Goal: Find contact information: Find contact information

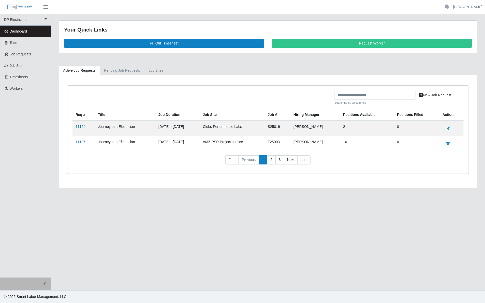
click at [82, 128] on link "11154" at bounding box center [81, 127] width 10 height 4
click at [81, 144] on link "11126" at bounding box center [81, 142] width 10 height 4
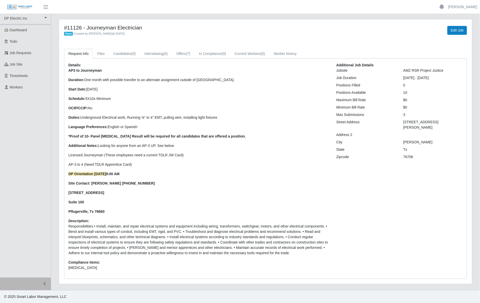
scroll to position [2, 0]
click at [183, 54] on link "Offers (7)" at bounding box center [183, 54] width 23 height 10
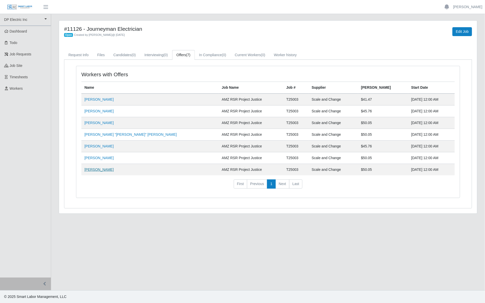
click at [97, 171] on link "[PERSON_NAME]" at bounding box center [98, 170] width 29 height 4
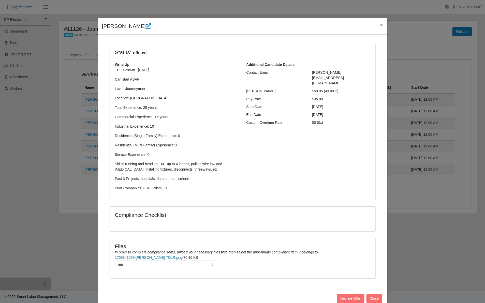
click at [153, 258] on link "1756841579-[PERSON_NAME] TDLR.png" at bounding box center [148, 257] width 67 height 4
click at [380, 24] on span "×" at bounding box center [381, 25] width 3 height 6
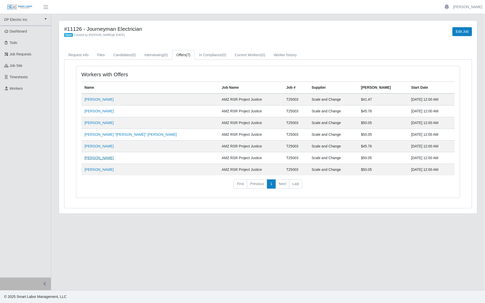
click at [101, 158] on link "[PERSON_NAME]" at bounding box center [98, 158] width 29 height 4
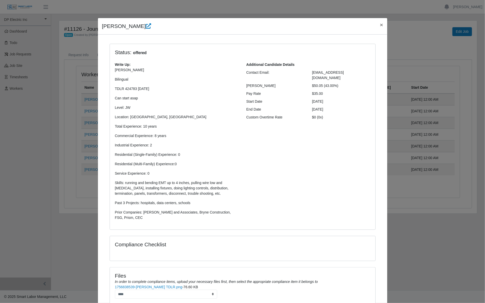
scroll to position [32, 0]
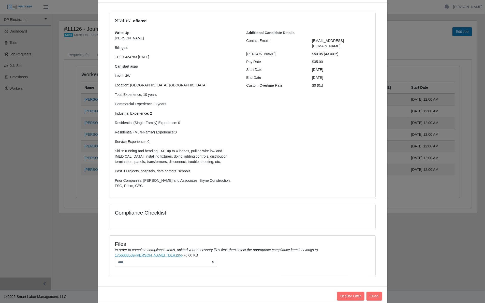
click at [148, 256] on link "1756838539-[PERSON_NAME] TDLR.png" at bounding box center [148, 255] width 67 height 4
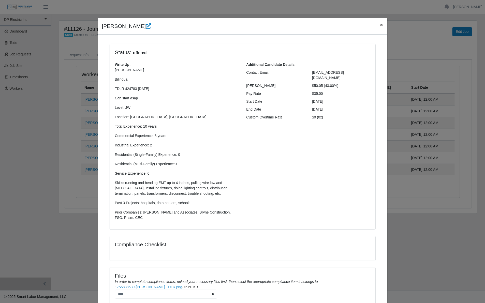
click at [380, 24] on span "×" at bounding box center [381, 25] width 3 height 6
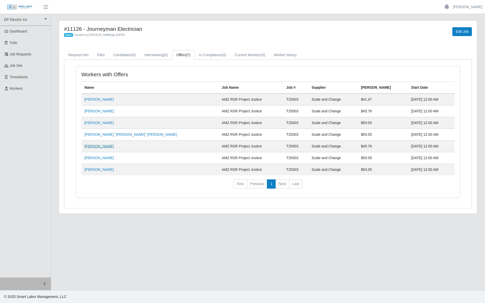
click at [93, 147] on link "[PERSON_NAME]" at bounding box center [98, 146] width 29 height 4
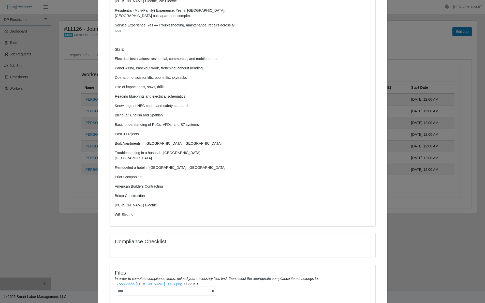
scroll to position [193, 0]
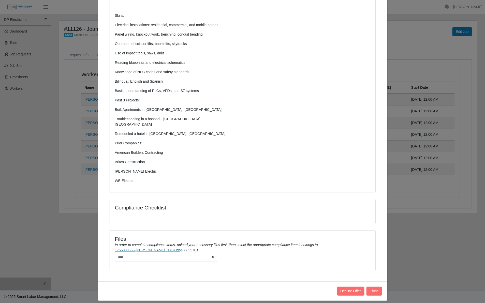
click at [153, 248] on link "1756838565-[PERSON_NAME] TDLR.png" at bounding box center [148, 250] width 67 height 4
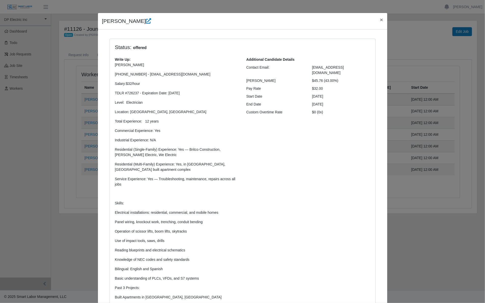
scroll to position [2, 0]
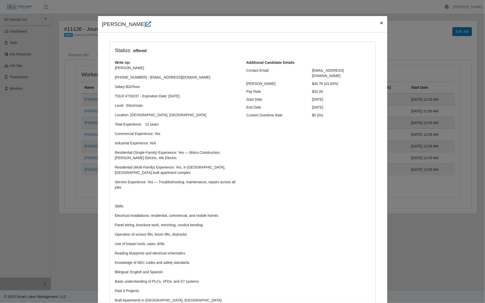
click at [380, 23] on span "×" at bounding box center [381, 23] width 3 height 6
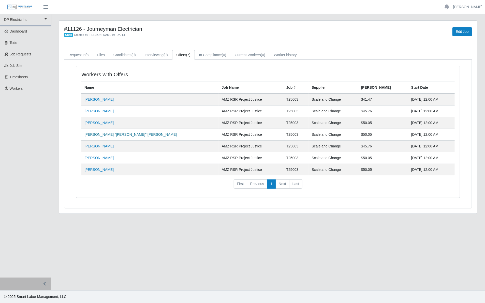
click at [104, 135] on link "[PERSON_NAME] "[PERSON_NAME]" [PERSON_NAME]" at bounding box center [130, 134] width 92 height 4
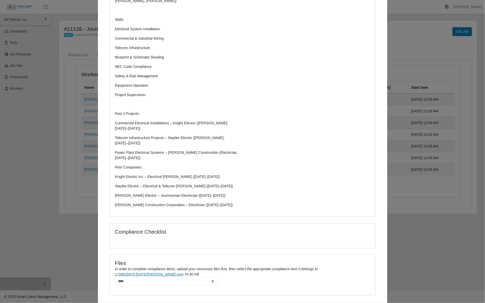
scroll to position [206, 0]
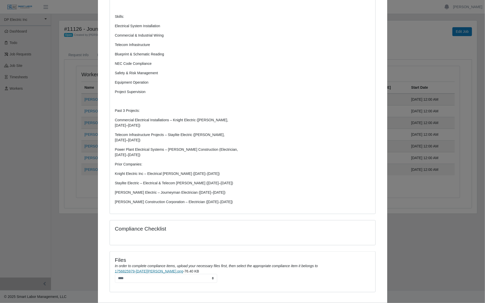
click at [149, 269] on link "1756825979-[DATE][PERSON_NAME].png" at bounding box center [149, 271] width 68 height 4
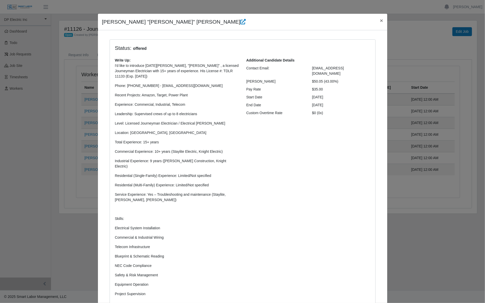
scroll to position [0, 0]
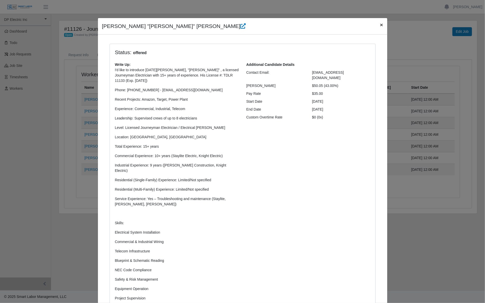
click at [380, 26] on span "×" at bounding box center [381, 25] width 3 height 6
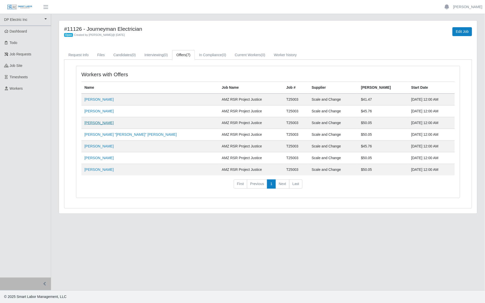
click at [102, 123] on link "[PERSON_NAME]" at bounding box center [98, 123] width 29 height 4
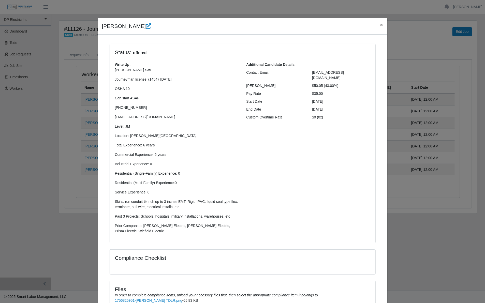
scroll to position [56, 0]
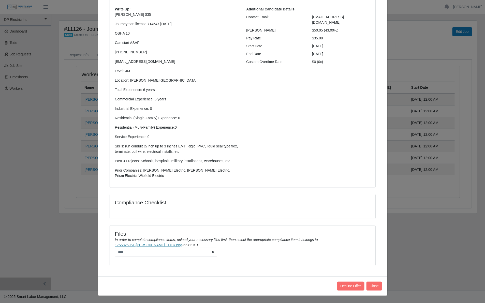
click at [155, 246] on link "1756825951-[PERSON_NAME] TDLR.png" at bounding box center [148, 245] width 67 height 4
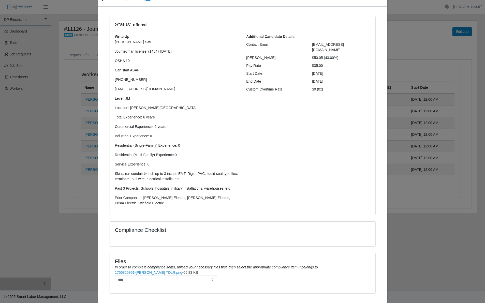
scroll to position [0, 0]
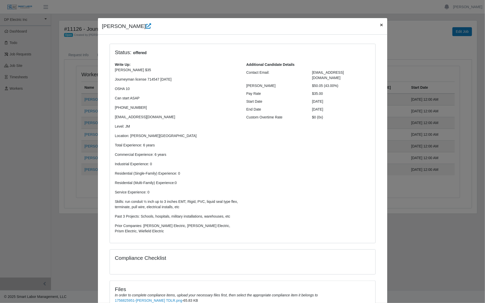
click at [380, 25] on span "×" at bounding box center [381, 25] width 3 height 6
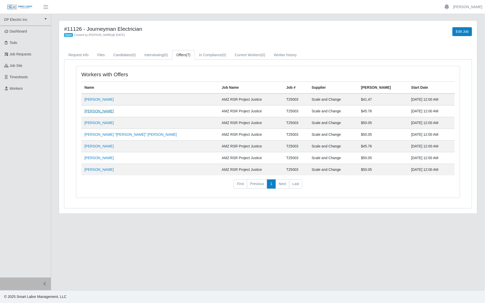
click at [102, 112] on link "[PERSON_NAME]" at bounding box center [98, 111] width 29 height 4
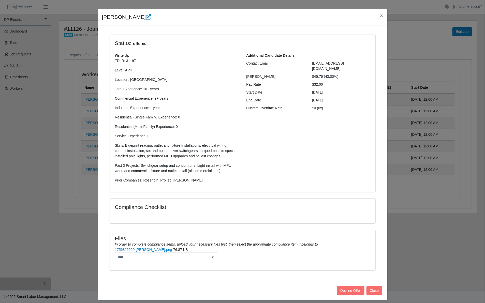
scroll to position [14, 0]
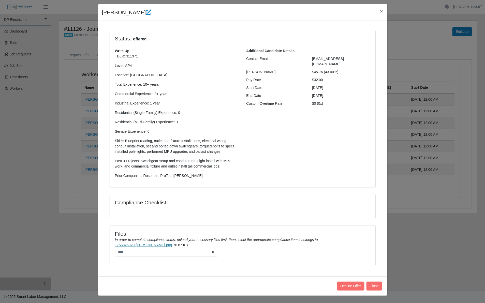
click at [148, 246] on link "1756825920-[PERSON_NAME].png" at bounding box center [143, 245] width 57 height 4
click at [380, 11] on span "×" at bounding box center [381, 11] width 3 height 6
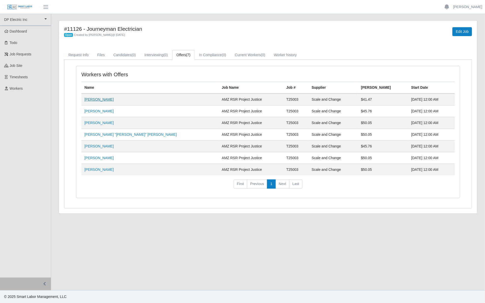
click at [94, 101] on link "[PERSON_NAME]" at bounding box center [98, 99] width 29 height 4
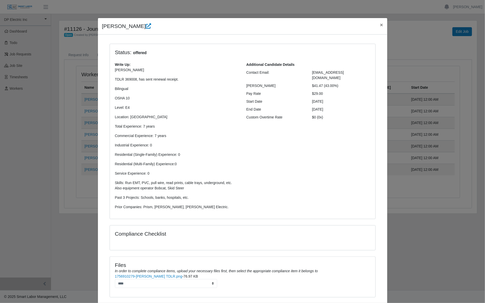
scroll to position [32, 0]
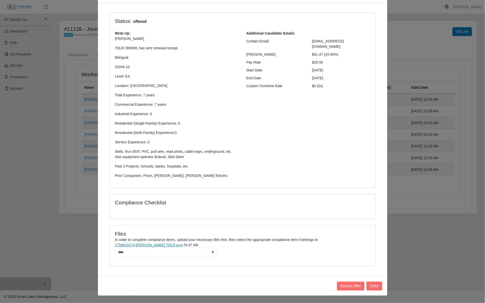
click at [149, 245] on link "1756910279-[PERSON_NAME] TDLR.png" at bounding box center [148, 245] width 67 height 4
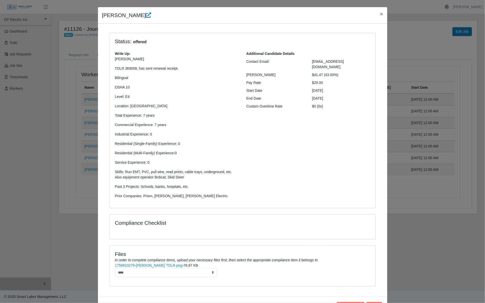
scroll to position [0, 0]
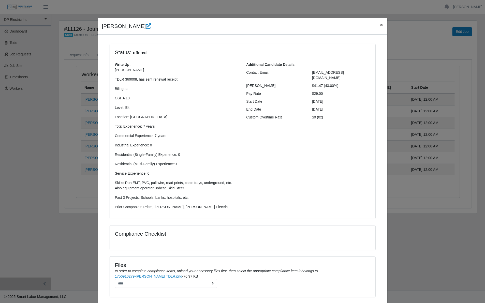
click at [381, 26] on button "×" at bounding box center [381, 24] width 11 height 13
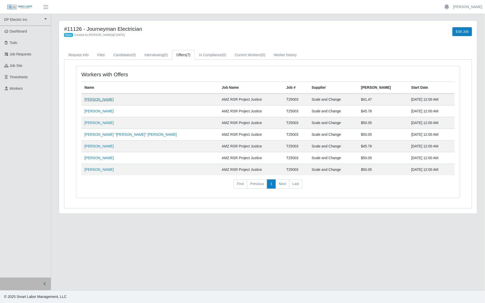
click at [100, 99] on link "[PERSON_NAME]" at bounding box center [98, 99] width 29 height 4
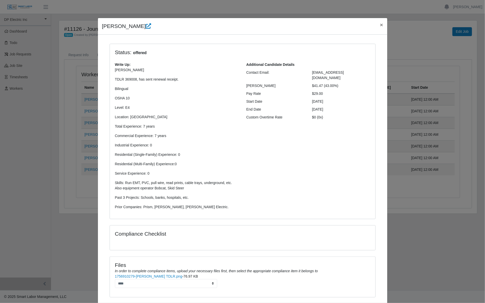
scroll to position [32, 0]
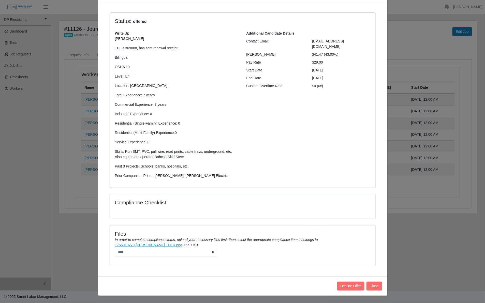
click at [131, 246] on link "1756910279-[PERSON_NAME] TDLR.png" at bounding box center [148, 245] width 67 height 4
drag, startPoint x: 355, startPoint y: 41, endPoint x: 309, endPoint y: 41, distance: 46.0
click at [309, 41] on div "[EMAIL_ADDRESS][DOMAIN_NAME]" at bounding box center [341, 44] width 66 height 11
copy span "[EMAIL_ADDRESS][DOMAIN_NAME]"
click at [153, 245] on link "1756910279-[PERSON_NAME] TDLR.png" at bounding box center [148, 245] width 67 height 4
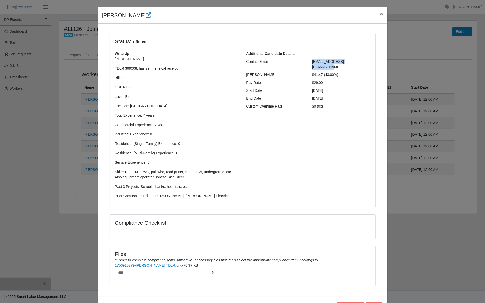
scroll to position [0, 0]
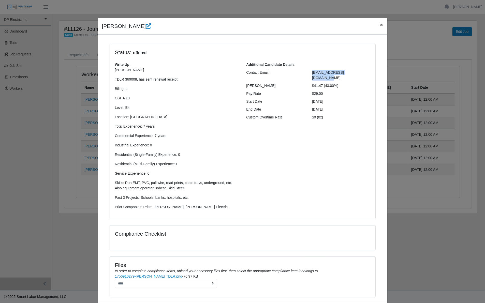
click at [380, 26] on span "×" at bounding box center [381, 25] width 3 height 6
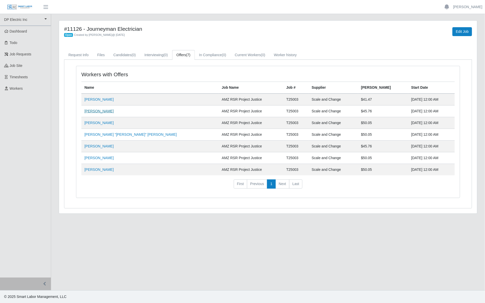
click at [101, 112] on link "[PERSON_NAME]" at bounding box center [98, 111] width 29 height 4
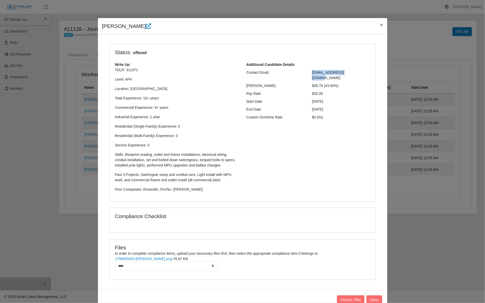
drag, startPoint x: 348, startPoint y: 73, endPoint x: 309, endPoint y: 73, distance: 38.6
click at [309, 73] on div "[EMAIL_ADDRESS][DOMAIN_NAME]" at bounding box center [341, 75] width 66 height 11
copy span "[EMAIL_ADDRESS][DOMAIN_NAME]"
click at [127, 258] on link "1756825920-[PERSON_NAME].png" at bounding box center [143, 259] width 57 height 4
click at [380, 24] on span "×" at bounding box center [381, 25] width 3 height 6
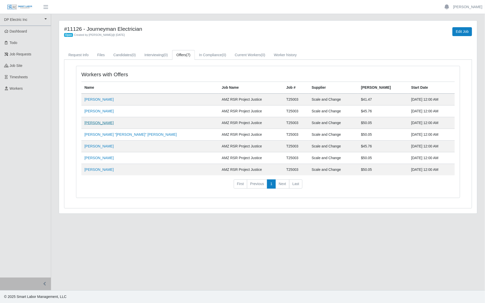
click at [98, 123] on link "[PERSON_NAME]" at bounding box center [98, 123] width 29 height 4
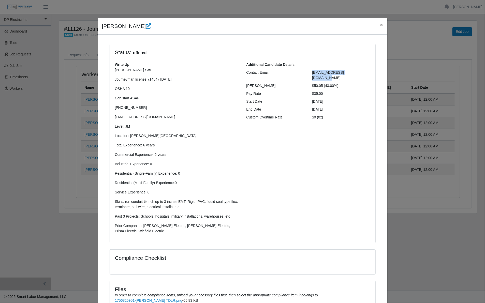
drag, startPoint x: 354, startPoint y: 71, endPoint x: 309, endPoint y: 72, distance: 44.7
click at [309, 72] on div "[EMAIL_ADDRESS][DOMAIN_NAME]" at bounding box center [341, 75] width 66 height 11
copy span "[EMAIL_ADDRESS][DOMAIN_NAME]"
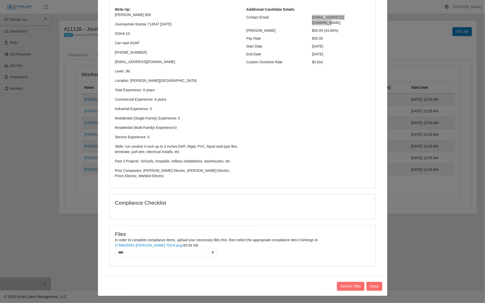
scroll to position [56, 0]
click at [146, 245] on link "1756825951-[PERSON_NAME] TDLR.png" at bounding box center [148, 245] width 67 height 4
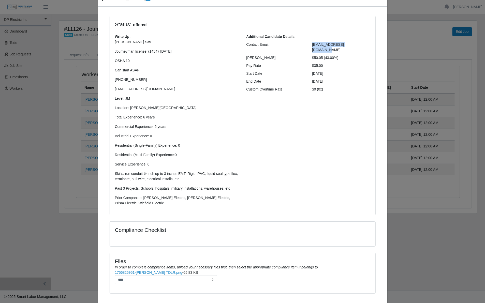
scroll to position [0, 0]
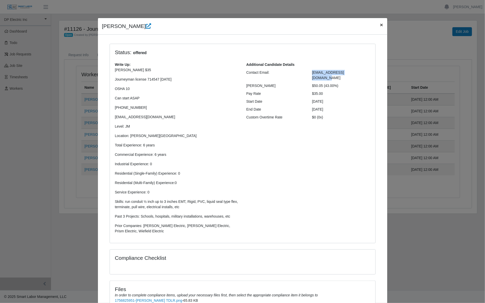
click at [380, 24] on span "×" at bounding box center [381, 25] width 3 height 6
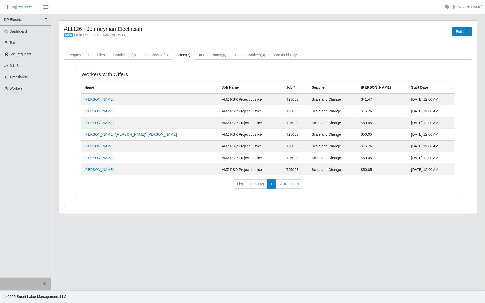
click at [95, 135] on link "[PERSON_NAME] "[PERSON_NAME]" [PERSON_NAME]" at bounding box center [130, 134] width 92 height 4
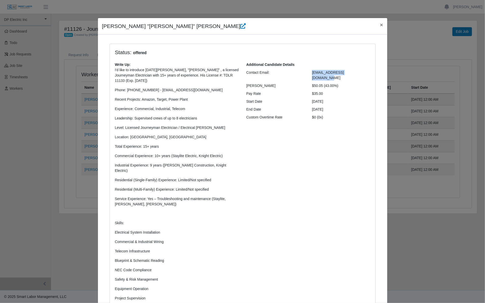
drag, startPoint x: 351, startPoint y: 73, endPoint x: 307, endPoint y: 72, distance: 43.7
click at [308, 72] on div "[EMAIL_ADDRESS][DOMAIN_NAME]" at bounding box center [341, 75] width 66 height 11
copy span "[EMAIL_ADDRESS][DOMAIN_NAME]"
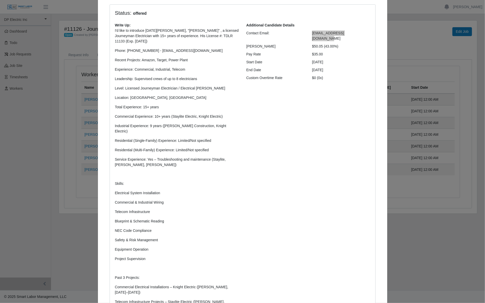
scroll to position [191, 0]
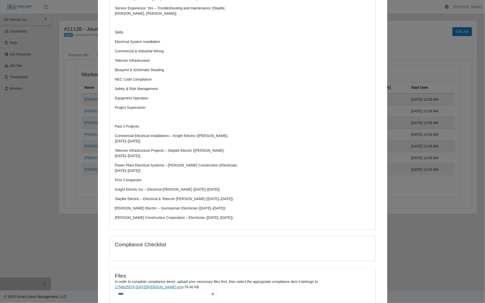
click at [144, 285] on link "1756825979-[DATE][PERSON_NAME].png" at bounding box center [149, 287] width 68 height 4
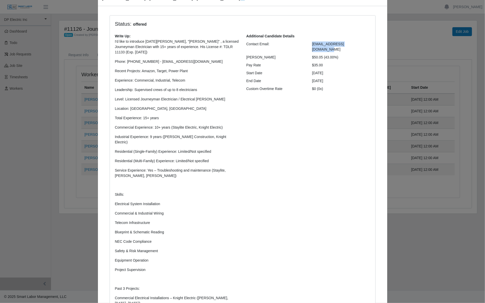
scroll to position [0, 0]
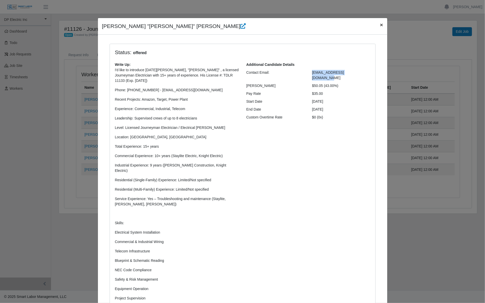
click at [380, 26] on span "×" at bounding box center [381, 25] width 3 height 6
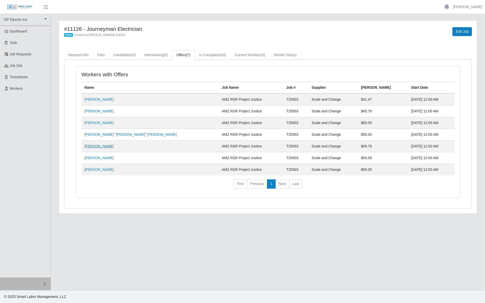
click at [95, 147] on link "[PERSON_NAME]" at bounding box center [98, 146] width 29 height 4
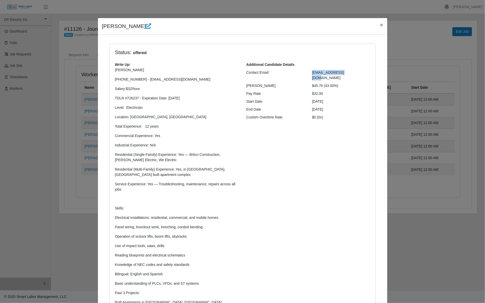
drag, startPoint x: 345, startPoint y: 72, endPoint x: 310, endPoint y: 75, distance: 35.2
click at [310, 75] on div "[EMAIL_ADDRESS][DOMAIN_NAME]" at bounding box center [341, 75] width 66 height 11
copy span "[EMAIL_ADDRESS][DOMAIN_NAME]"
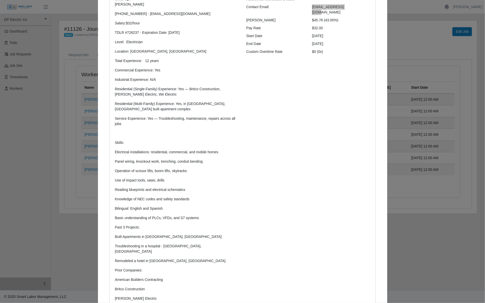
scroll to position [191, 0]
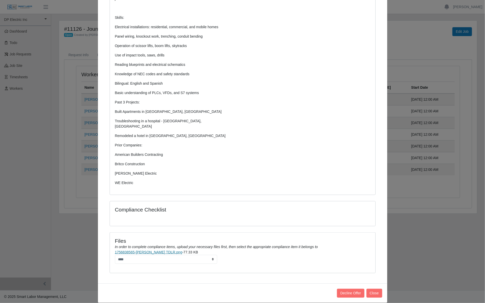
click at [142, 250] on link "1756838565-[PERSON_NAME] TDLR.png" at bounding box center [148, 252] width 67 height 4
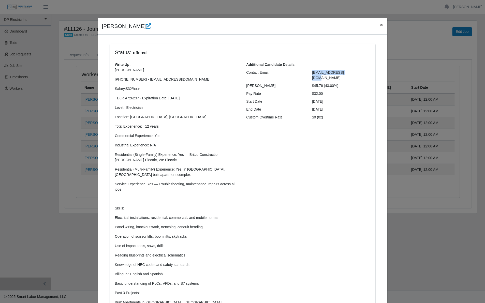
click at [380, 24] on span "×" at bounding box center [381, 25] width 3 height 6
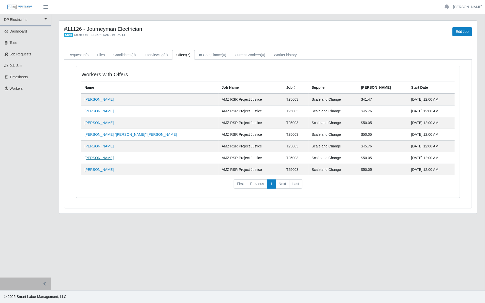
click at [100, 158] on link "[PERSON_NAME]" at bounding box center [98, 158] width 29 height 4
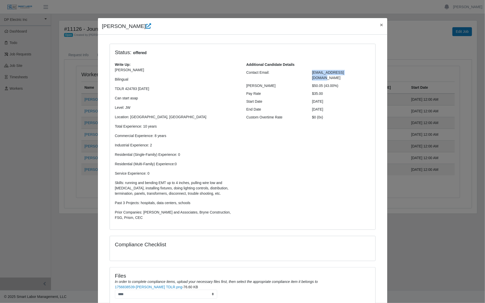
drag, startPoint x: 350, startPoint y: 72, endPoint x: 309, endPoint y: 73, distance: 40.4
click at [309, 73] on div "[EMAIL_ADDRESS][DOMAIN_NAME]" at bounding box center [341, 75] width 66 height 11
copy span "[EMAIL_ADDRESS][DOMAIN_NAME]"
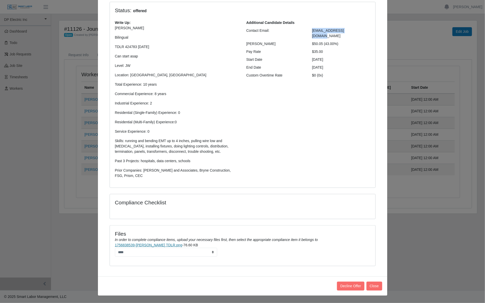
click at [133, 245] on link "1756838539-[PERSON_NAME] TDLR.png" at bounding box center [148, 245] width 67 height 4
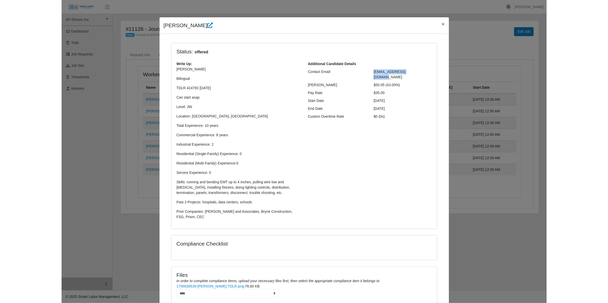
scroll to position [0, 0]
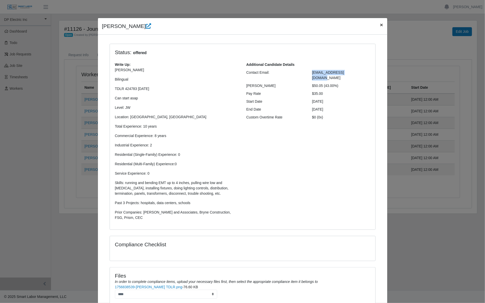
click at [380, 25] on span "×" at bounding box center [381, 25] width 3 height 6
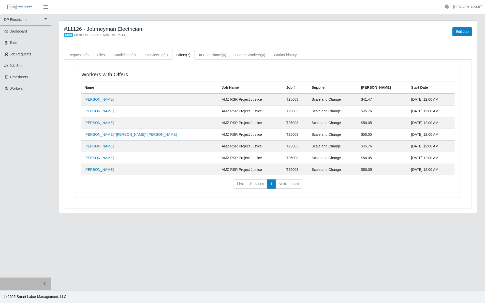
click at [92, 171] on link "[PERSON_NAME]" at bounding box center [98, 170] width 29 height 4
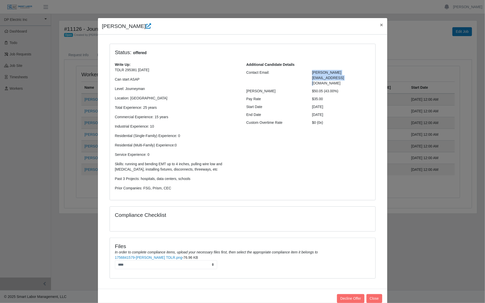
drag, startPoint x: 361, startPoint y: 71, endPoint x: 308, endPoint y: 74, distance: 53.2
click at [308, 74] on div "[PERSON_NAME][EMAIL_ADDRESS][DOMAIN_NAME]" at bounding box center [341, 78] width 66 height 16
copy span "[PERSON_NAME][EMAIL_ADDRESS][DOMAIN_NAME]"
click at [148, 260] on link "1756841579-[PERSON_NAME] TDLR.png" at bounding box center [148, 257] width 67 height 4
click at [380, 25] on span "×" at bounding box center [381, 25] width 3 height 6
